Goal: Information Seeking & Learning: Learn about a topic

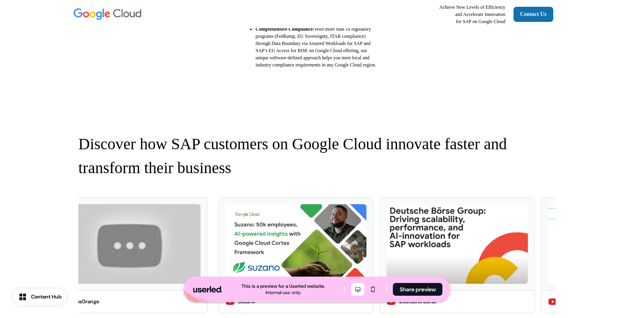
scroll to position [486, 0]
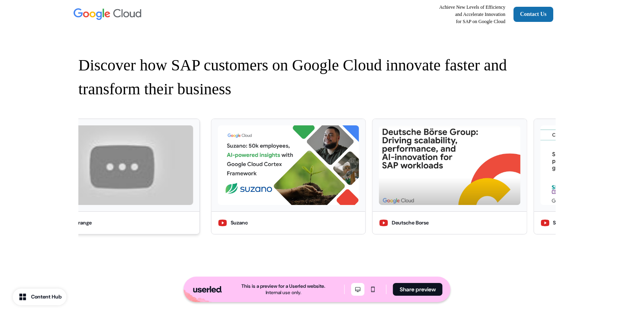
click at [169, 177] on img at bounding box center [122, 165] width 141 height 80
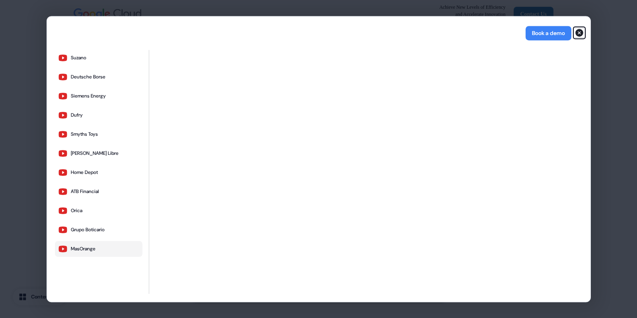
click at [579, 32] on icon "button" at bounding box center [579, 33] width 10 height 10
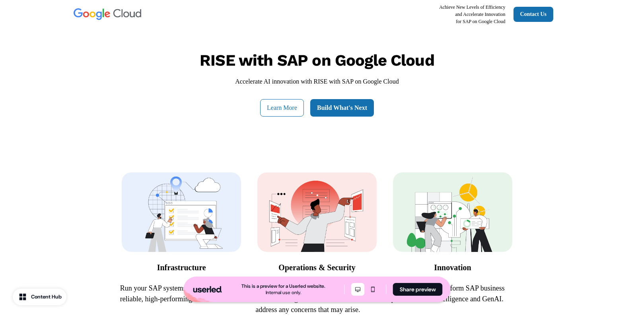
scroll to position [0, 0]
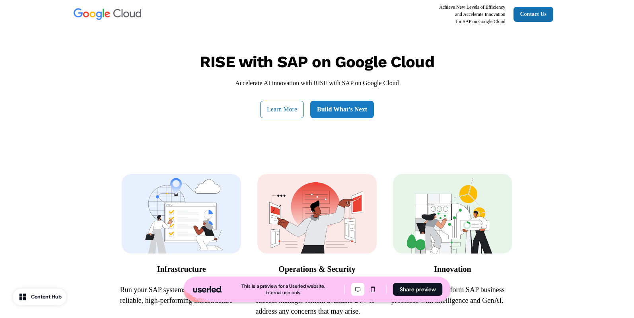
click at [352, 113] on link "Build What's Next" at bounding box center [342, 109] width 64 height 17
click at [550, 12] on link "Contact Us" at bounding box center [533, 14] width 40 height 15
click at [344, 110] on link "Build What's Next" at bounding box center [342, 109] width 64 height 17
click at [303, 108] on button "Learn More" at bounding box center [282, 109] width 44 height 17
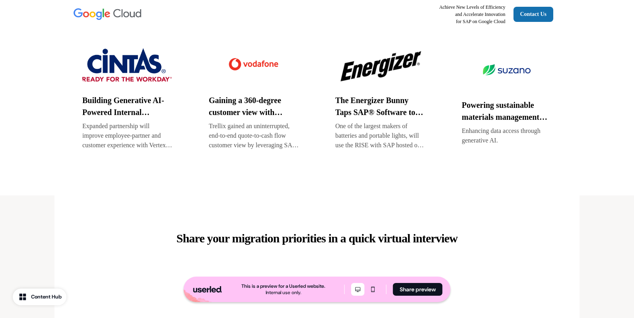
scroll to position [1070, 0]
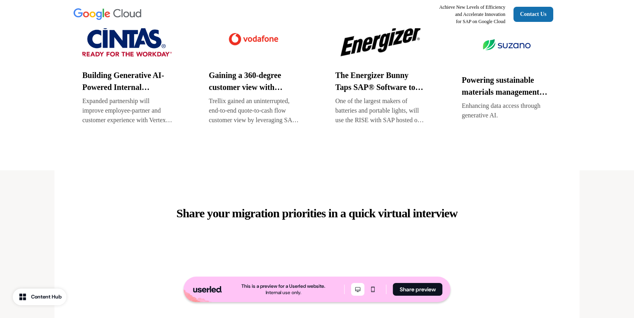
click at [110, 93] on p "Building Generative AI-Powered Internal Knowledge Center with Google Cloud" at bounding box center [127, 81] width 90 height 24
click at [118, 52] on img at bounding box center [127, 40] width 90 height 40
click at [246, 59] on img at bounding box center [254, 40] width 90 height 40
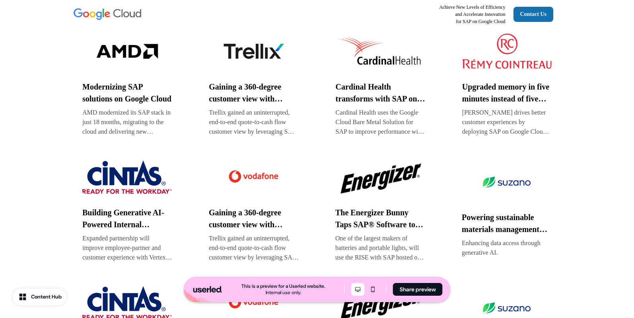
scroll to position [792, 0]
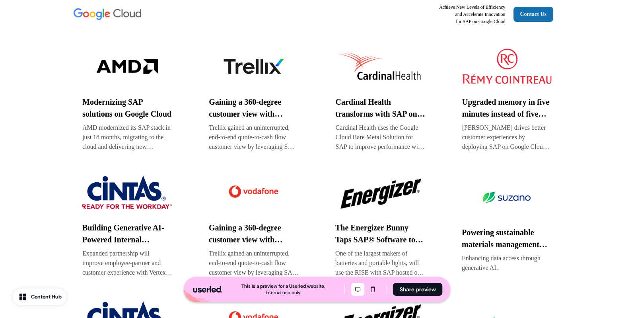
click at [264, 210] on img at bounding box center [254, 192] width 90 height 40
click at [376, 212] on img at bounding box center [380, 192] width 90 height 40
click at [508, 214] on img at bounding box center [507, 197] width 90 height 40
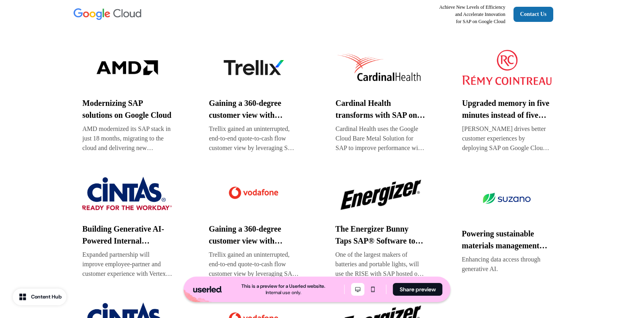
scroll to position [777, 0]
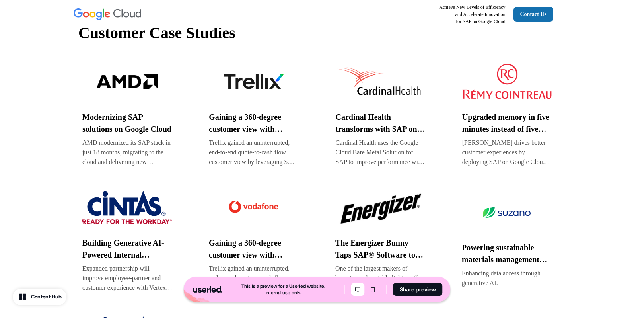
click at [371, 101] on img at bounding box center [380, 82] width 89 height 40
click at [510, 92] on img at bounding box center [506, 82] width 89 height 40
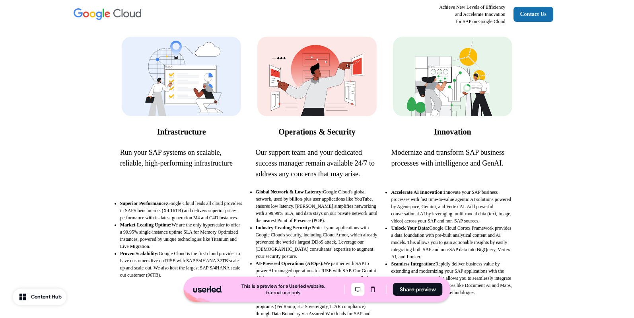
scroll to position [0, 0]
